Goal: Task Accomplishment & Management: Use online tool/utility

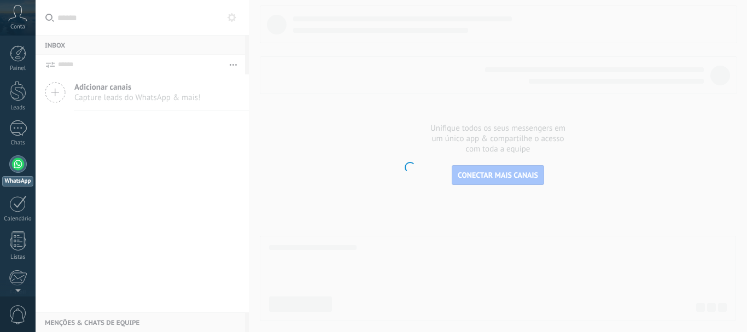
click at [22, 26] on span "Conta" at bounding box center [17, 27] width 15 height 7
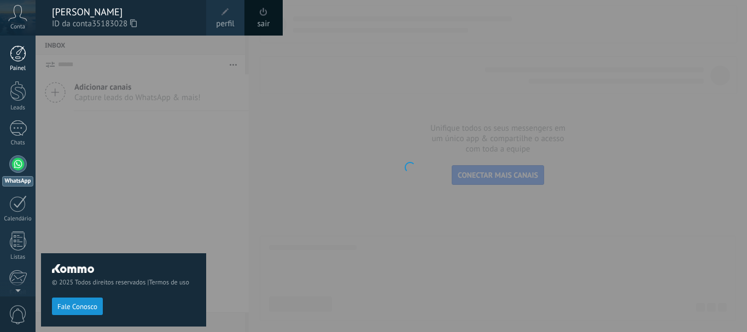
click at [22, 53] on div at bounding box center [18, 53] width 16 height 16
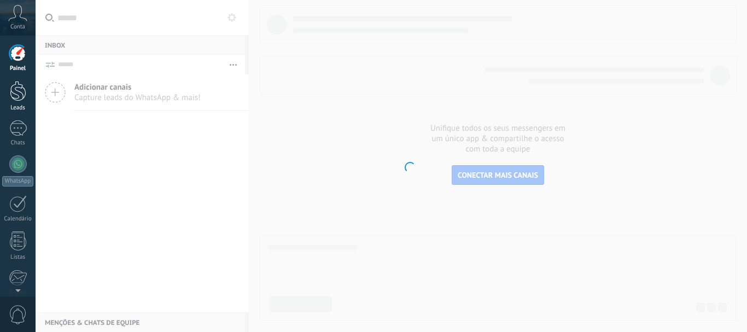
click at [21, 101] on div at bounding box center [18, 91] width 16 height 20
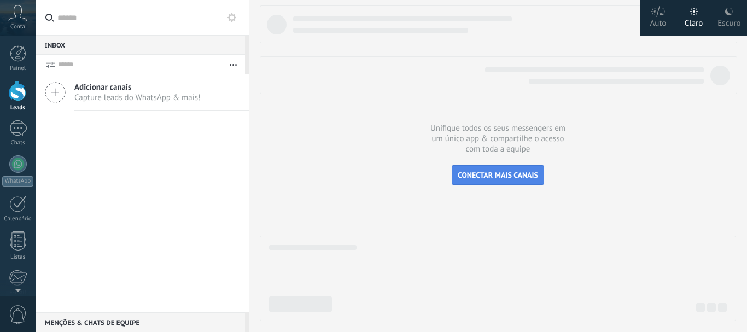
click at [514, 177] on span "CONECTAR MAIS CANAIS" at bounding box center [498, 175] width 80 height 10
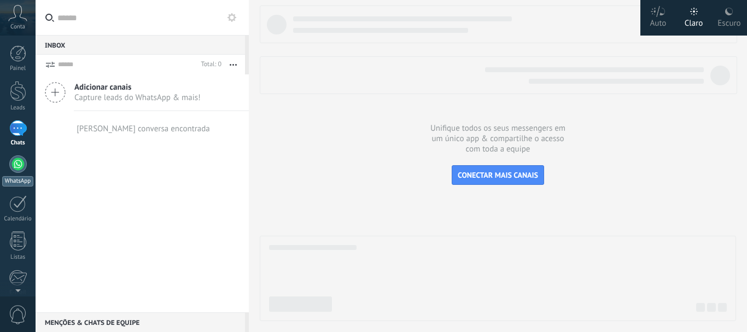
click at [20, 169] on div at bounding box center [18, 164] width 18 height 18
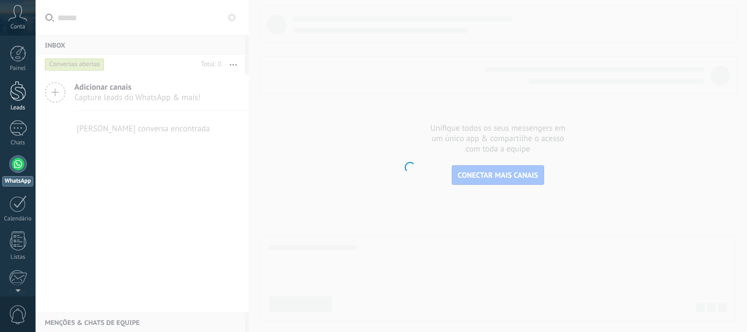
drag, startPoint x: 1, startPoint y: 89, endPoint x: 7, endPoint y: 91, distance: 5.9
click at [7, 91] on link "Leads" at bounding box center [18, 96] width 36 height 31
click at [433, 29] on body ".abccls-1,.abccls-2{fill-rule:evenodd}.abccls-2{fill:#fff} .abfcls-1{fill:none}…" at bounding box center [373, 166] width 747 height 332
click at [100, 106] on body ".abccls-1,.abccls-2{fill-rule:evenodd}.abccls-2{fill:#fff} .abfcls-1{fill:none}…" at bounding box center [373, 166] width 747 height 332
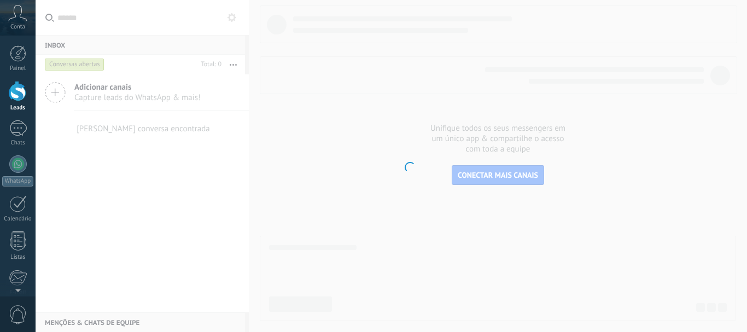
drag, startPoint x: 104, startPoint y: 121, endPoint x: 75, endPoint y: 164, distance: 51.6
click at [75, 164] on body ".abccls-1,.abccls-2{fill-rule:evenodd}.abccls-2{fill:#fff} .abfcls-1{fill:none}…" at bounding box center [373, 166] width 747 height 332
click at [21, 53] on div at bounding box center [18, 53] width 16 height 16
click at [20, 68] on div "Painel" at bounding box center [18, 68] width 32 height 7
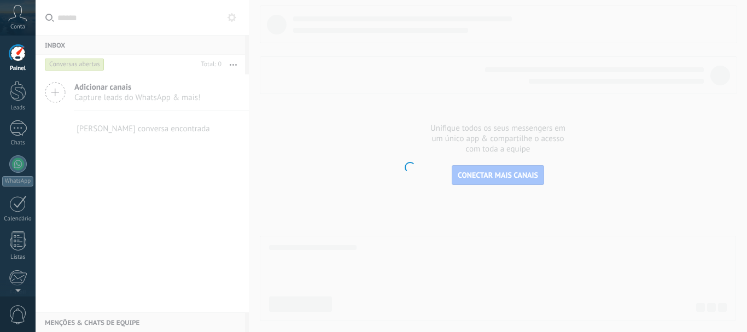
drag, startPoint x: 20, startPoint y: 77, endPoint x: 17, endPoint y: 28, distance: 48.8
click at [19, 97] on div at bounding box center [18, 91] width 16 height 20
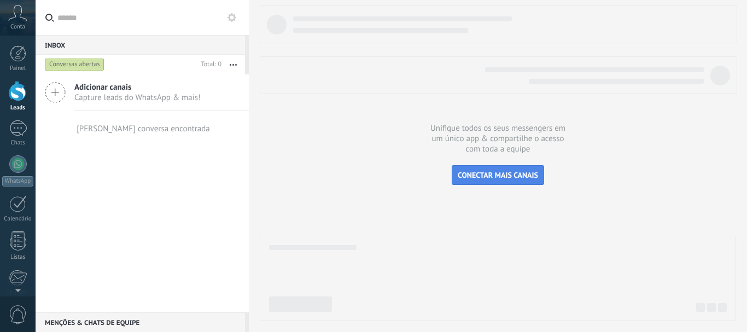
click at [466, 173] on span "CONECTAR MAIS CANAIS" at bounding box center [498, 175] width 80 height 10
click at [21, 122] on div at bounding box center [18, 128] width 18 height 16
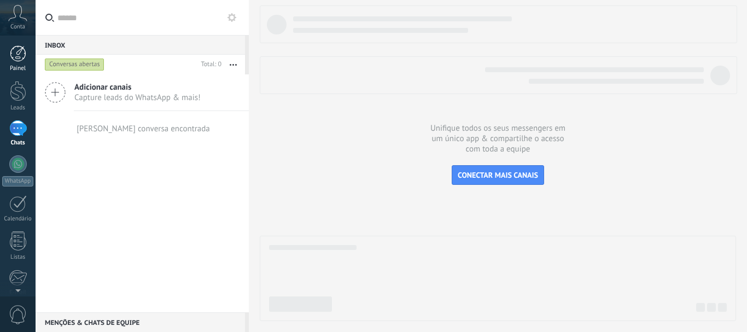
click at [22, 51] on div at bounding box center [18, 53] width 16 height 16
click at [63, 91] on icon at bounding box center [55, 92] width 21 height 21
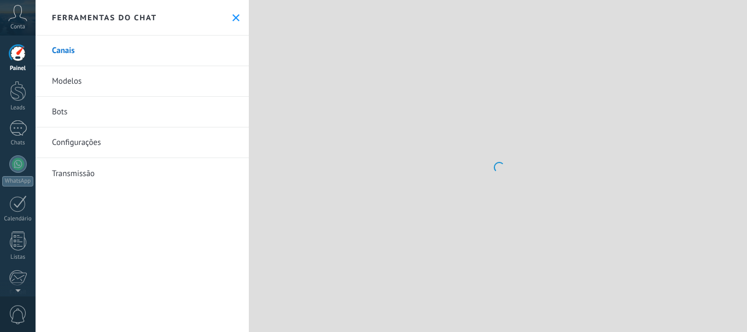
click at [233, 19] on use at bounding box center [236, 17] width 7 height 7
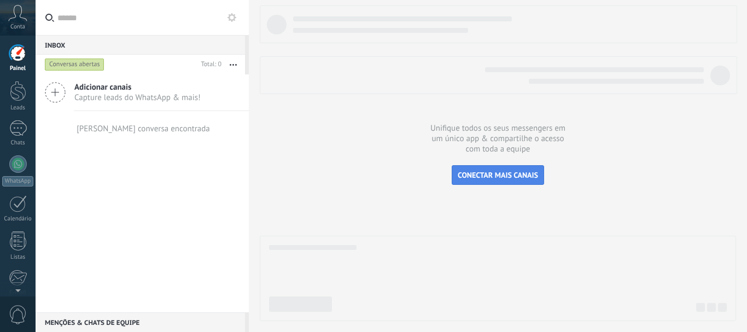
click at [489, 178] on span "CONECTAR MAIS CANAIS" at bounding box center [498, 175] width 80 height 10
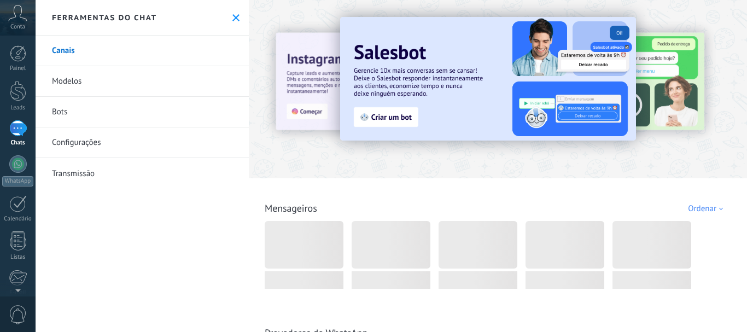
click at [234, 21] on icon at bounding box center [236, 17] width 7 height 7
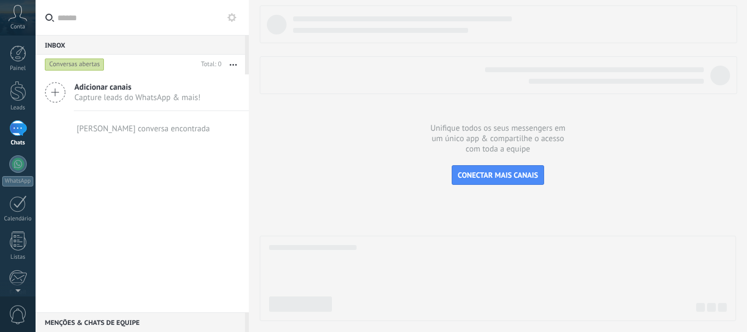
click at [346, 317] on div at bounding box center [498, 278] width 477 height 85
click at [525, 176] on span "CONECTAR MAIS CANAIS" at bounding box center [498, 175] width 80 height 10
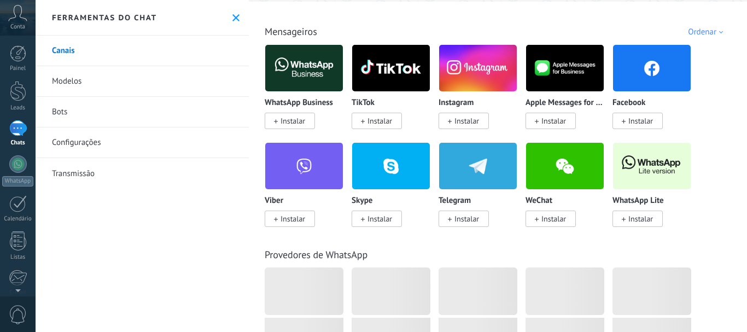
scroll to position [177, 0]
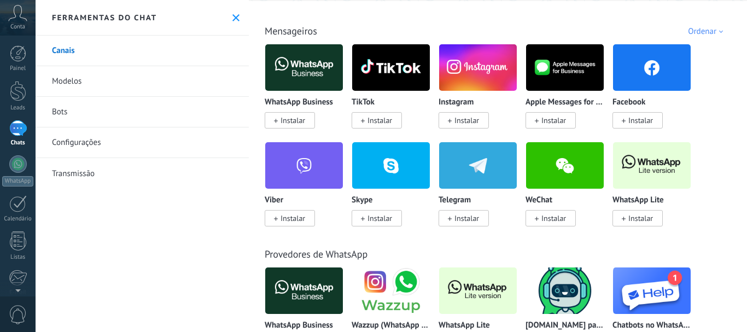
click at [525, 35] on div "Todos Cx. Entrada Soluções de IA Automações Fonte do lead Instalado Minhas insc…" at bounding box center [498, 19] width 492 height 36
click at [286, 121] on span "Instalar" at bounding box center [293, 120] width 25 height 10
click at [295, 120] on span "Instalar" at bounding box center [293, 120] width 25 height 10
click at [284, 119] on span "Instalar" at bounding box center [293, 120] width 25 height 10
click at [452, 118] on span "Instalar" at bounding box center [464, 120] width 50 height 16
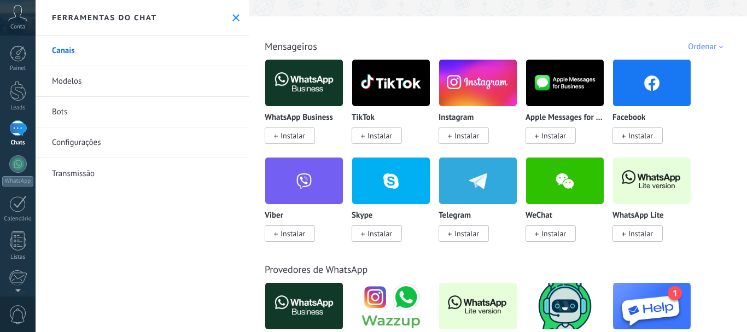
scroll to position [169, 0]
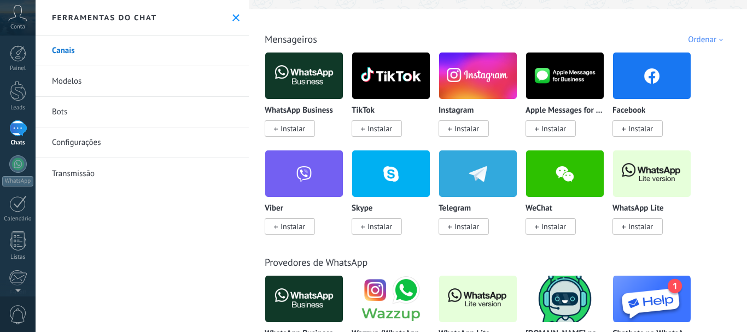
click at [288, 130] on span "Instalar" at bounding box center [293, 129] width 25 height 10
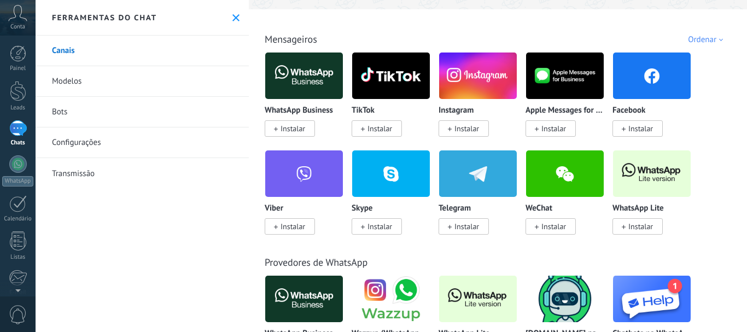
click at [288, 130] on span "Instalar" at bounding box center [293, 129] width 25 height 10
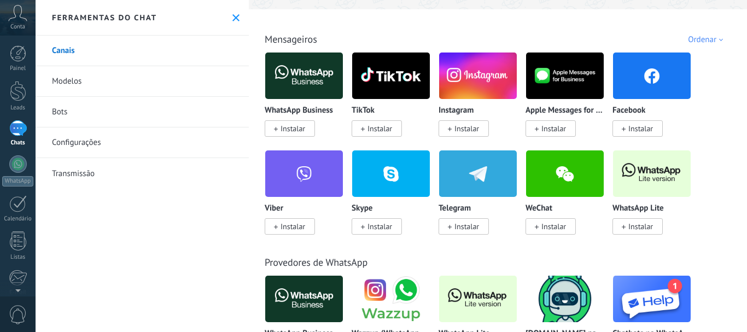
click at [288, 130] on span "Instalar" at bounding box center [293, 129] width 25 height 10
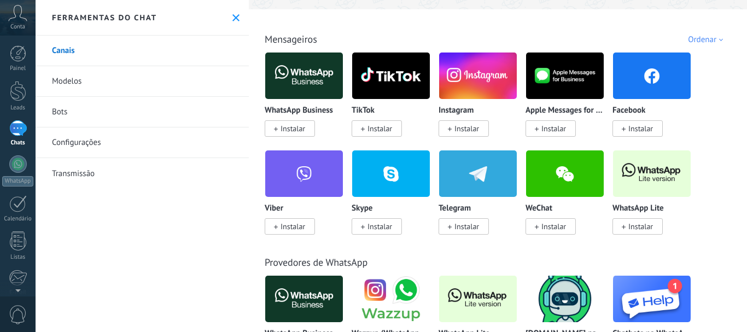
click at [288, 130] on span "Instalar" at bounding box center [293, 129] width 25 height 10
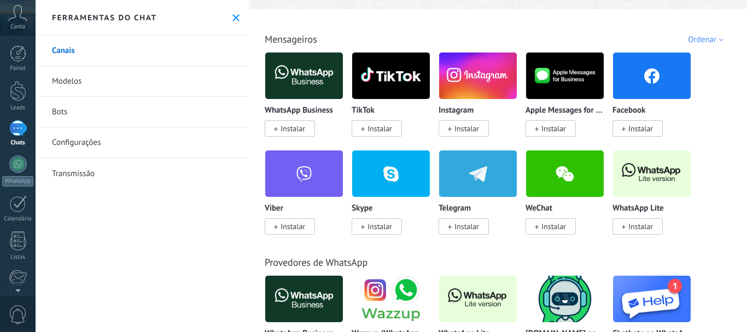
click at [288, 130] on span "Instalar" at bounding box center [293, 129] width 25 height 10
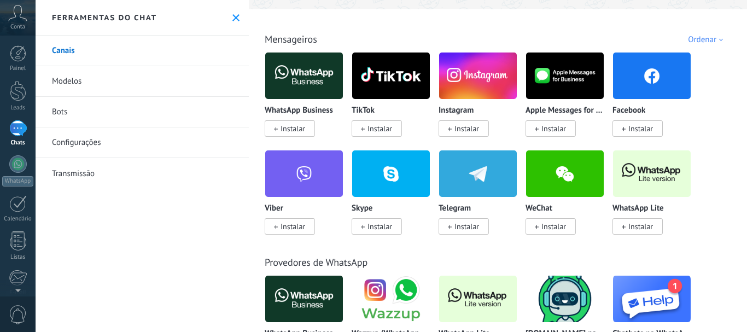
click at [288, 130] on span "Instalar" at bounding box center [293, 129] width 25 height 10
click at [282, 130] on span "Instalar" at bounding box center [293, 129] width 25 height 10
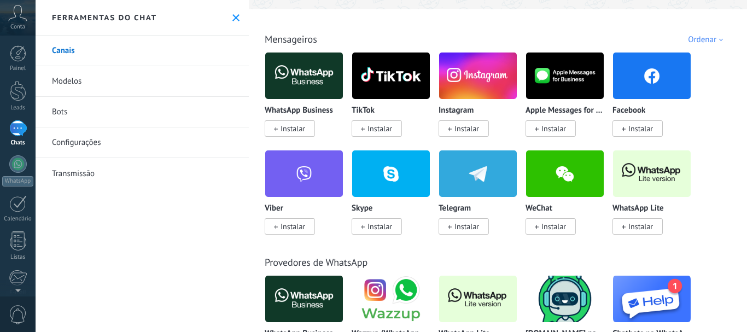
click at [282, 130] on span "Instalar" at bounding box center [293, 129] width 25 height 10
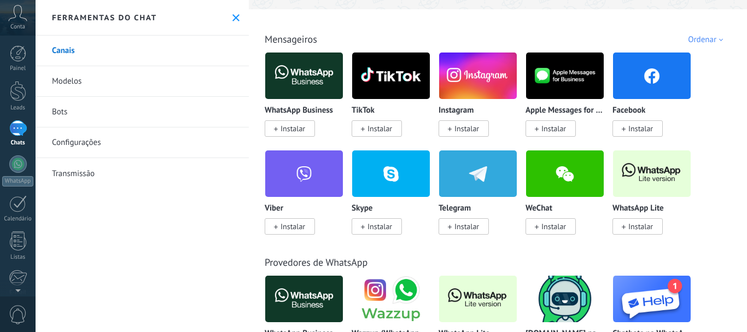
click at [284, 128] on span "Instalar" at bounding box center [293, 129] width 25 height 10
click at [237, 18] on div "Ferramentas do chat" at bounding box center [142, 18] width 213 height 36
click at [233, 18] on use at bounding box center [236, 17] width 7 height 7
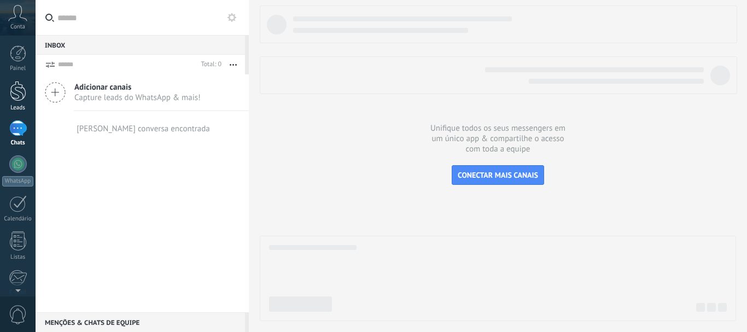
click at [18, 90] on div at bounding box center [18, 91] width 16 height 20
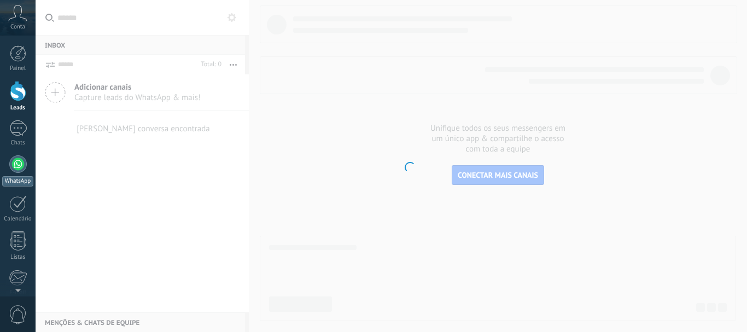
click at [27, 167] on link "WhatsApp" at bounding box center [18, 170] width 36 height 31
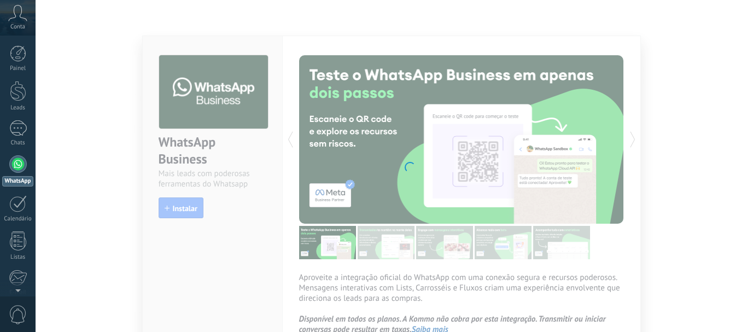
click at [718, 89] on body ".abccls-1,.abccls-2{fill-rule:evenodd}.abccls-2{fill:#fff} .abfcls-1{fill:none}…" at bounding box center [373, 166] width 747 height 332
drag, startPoint x: 747, startPoint y: 53, endPoint x: 745, endPoint y: 107, distance: 53.6
click at [745, 107] on body ".abccls-1,.abccls-2{fill-rule:evenodd}.abccls-2{fill:#fff} .abfcls-1{fill:none}…" at bounding box center [373, 166] width 747 height 332
click at [650, 193] on body ".abccls-1,.abccls-2{fill-rule:evenodd}.abccls-2{fill:#fff} .abfcls-1{fill:none}…" at bounding box center [373, 166] width 747 height 332
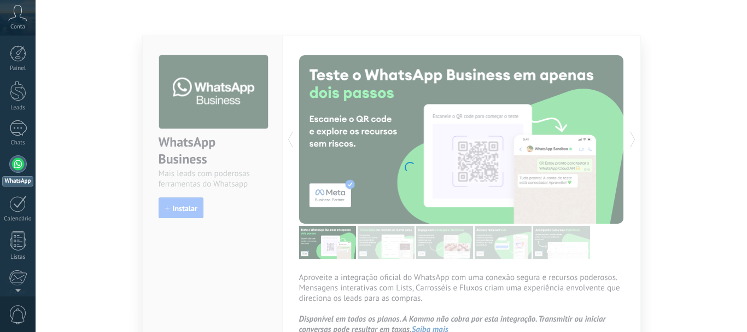
click at [747, 38] on body ".abccls-1,.abccls-2{fill-rule:evenodd}.abccls-2{fill:#fff} .abfcls-1{fill:none}…" at bounding box center [373, 166] width 747 height 332
drag, startPoint x: 747, startPoint y: 38, endPoint x: 728, endPoint y: 73, distance: 39.9
click at [728, 73] on body ".abccls-1,.abccls-2{fill-rule:evenodd}.abccls-2{fill:#fff} .abfcls-1{fill:none}…" at bounding box center [373, 166] width 747 height 332
click at [422, 103] on body ".abccls-1,.abccls-2{fill-rule:evenodd}.abccls-2{fill:#fff} .abfcls-1{fill:none}…" at bounding box center [373, 166] width 747 height 332
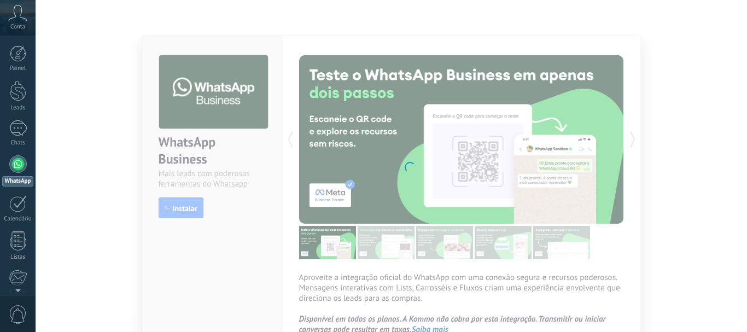
click at [154, 146] on body ".abccls-1,.abccls-2{fill-rule:evenodd}.abccls-2{fill:#fff} .abfcls-1{fill:none}…" at bounding box center [373, 166] width 747 height 332
click at [156, 43] on body ".abccls-1,.abccls-2{fill-rule:evenodd}.abccls-2{fill:#fff} .abfcls-1{fill:none}…" at bounding box center [373, 166] width 747 height 332
click at [246, 84] on body ".abccls-1,.abccls-2{fill-rule:evenodd}.abccls-2{fill:#fff} .abfcls-1{fill:none}…" at bounding box center [373, 166] width 747 height 332
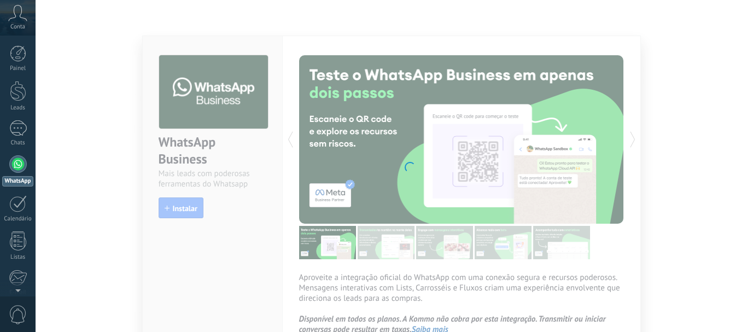
click at [246, 84] on body ".abccls-1,.abccls-2{fill-rule:evenodd}.abccls-2{fill:#fff} .abfcls-1{fill:none}…" at bounding box center [373, 166] width 747 height 332
click at [254, 91] on body ".abccls-1,.abccls-2{fill-rule:evenodd}.abccls-2{fill:#fff} .abfcls-1{fill:none}…" at bounding box center [373, 166] width 747 height 332
drag, startPoint x: 254, startPoint y: 91, endPoint x: 305, endPoint y: 127, distance: 62.7
click at [254, 91] on body ".abccls-1,.abccls-2{fill-rule:evenodd}.abccls-2{fill:#fff} .abfcls-1{fill:none}…" at bounding box center [373, 166] width 747 height 332
click at [335, 147] on body ".abccls-1,.abccls-2{fill-rule:evenodd}.abccls-2{fill:#fff} .abfcls-1{fill:none}…" at bounding box center [373, 166] width 747 height 332
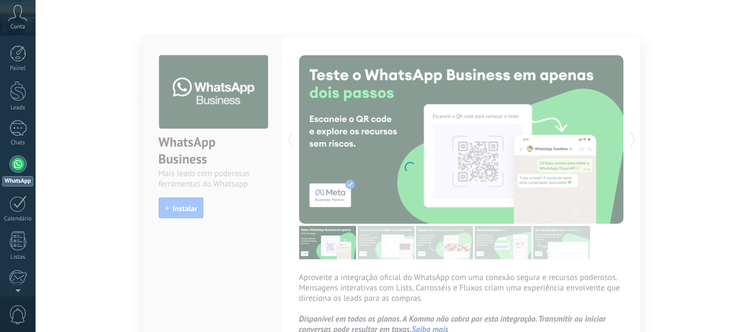
click at [335, 147] on body ".abccls-1,.abccls-2{fill-rule:evenodd}.abccls-2{fill:#fff} .abfcls-1{fill:none}…" at bounding box center [373, 166] width 747 height 332
drag, startPoint x: 335, startPoint y: 147, endPoint x: 322, endPoint y: 153, distance: 13.9
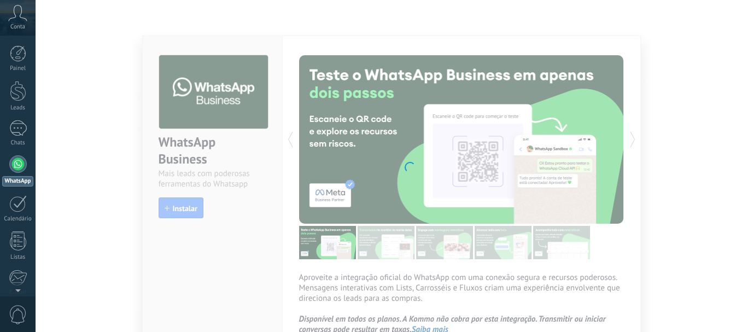
click at [322, 153] on body ".abccls-1,.abccls-2{fill-rule:evenodd}.abccls-2{fill:#fff} .abfcls-1{fill:none}…" at bounding box center [373, 166] width 747 height 332
click at [250, 118] on body ".abccls-1,.abccls-2{fill-rule:evenodd}.abccls-2{fill:#fff} .abfcls-1{fill:none}…" at bounding box center [373, 166] width 747 height 332
